Goal: Task Accomplishment & Management: Complete application form

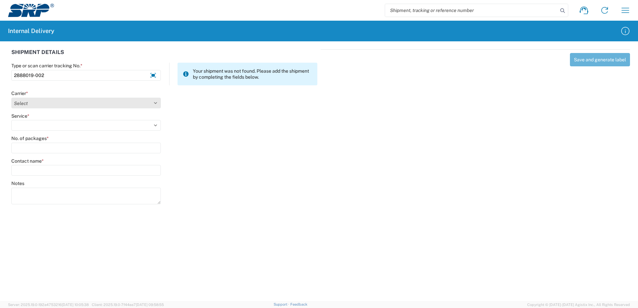
type input "2888019-002"
click at [154, 102] on select "Select Amazon Logistics ATI Trucking BC Dimerco Logistics Empire Southwest FedE…" at bounding box center [85, 103] width 149 height 11
select select "18714"
click at [11, 98] on select "Select Amazon Logistics ATI Trucking BC Dimerco Logistics Empire Southwest FedE…" at bounding box center [85, 103] width 149 height 11
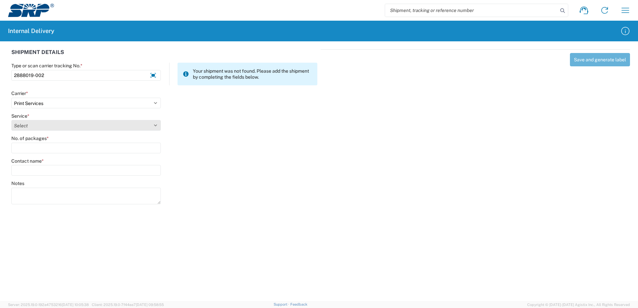
click at [155, 125] on select "Select Ground Inter-office" at bounding box center [85, 125] width 149 height 11
select select "35764"
click at [11, 120] on select "Select Ground Inter-office" at bounding box center [85, 125] width 149 height 11
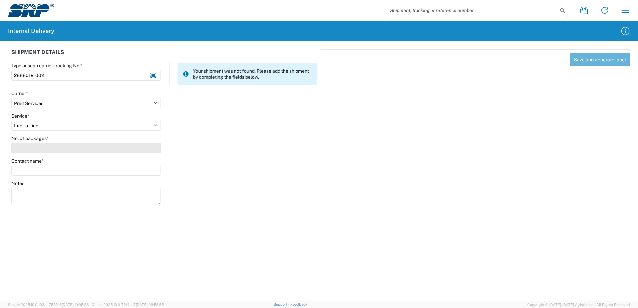
click at [151, 148] on input "No. of packages *" at bounding box center [85, 148] width 149 height 11
type input "1"
click at [123, 169] on input "Contact name *" at bounding box center [85, 170] width 149 height 11
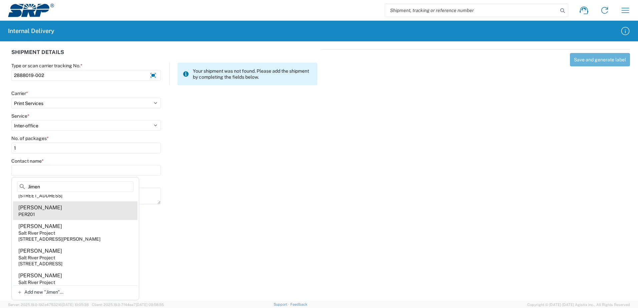
scroll to position [67, 0]
type input "Jimen"
click at [74, 214] on div "221 N 79th Ave, WVS214, Tolleson, AZ, 85353, US" at bounding box center [59, 215] width 82 height 6
type input "Marco Jimenez"
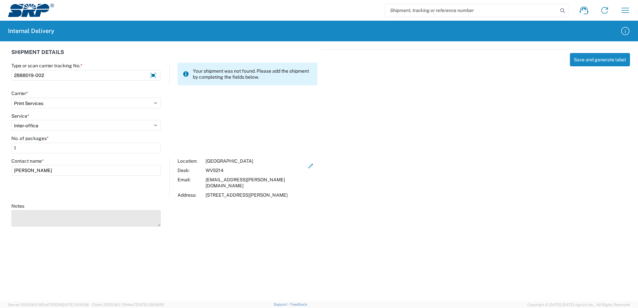
click at [74, 214] on textarea "Notes" at bounding box center [85, 218] width 149 height 17
type textarea "Meter and Field Customer Service Tailboard Card"
click at [591, 59] on button "Save and generate label" at bounding box center [599, 59] width 60 height 13
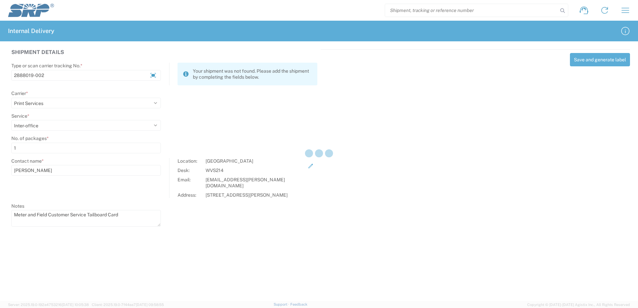
select select
